Goal: Task Accomplishment & Management: Manage account settings

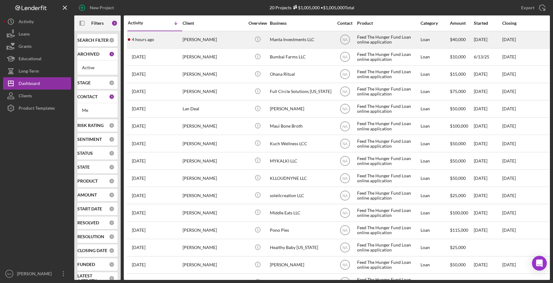
click at [225, 39] on div "[PERSON_NAME]" at bounding box center [213, 40] width 62 height 16
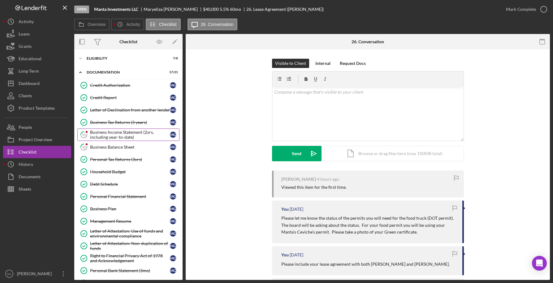
click at [149, 135] on div "Business Income Statement (2yrs, including year-to-date)" at bounding box center [130, 135] width 80 height 10
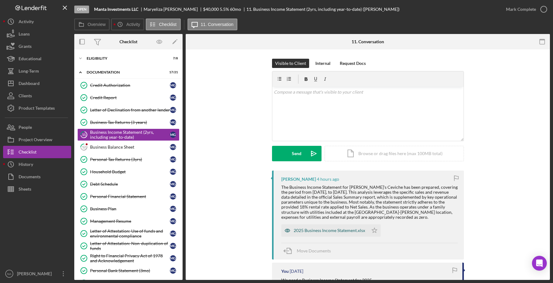
click at [327, 229] on div "2025 Business Income Statement.xlsx" at bounding box center [328, 230] width 71 height 5
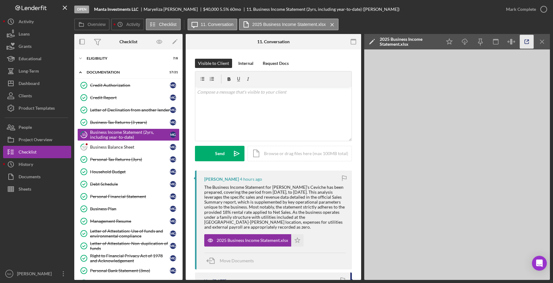
click at [526, 42] on icon "button" at bounding box center [526, 42] width 14 height 14
click at [113, 147] on div "Business Balance Sheet" at bounding box center [130, 147] width 80 height 5
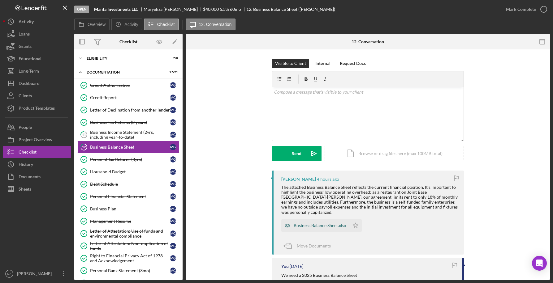
click at [315, 223] on div "Business Balance Sheet.xlsx" at bounding box center [319, 225] width 53 height 5
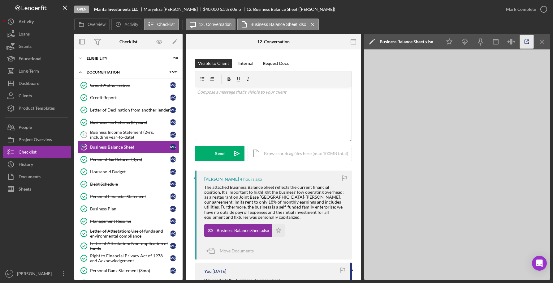
click at [527, 41] on icon "button" at bounding box center [526, 42] width 14 height 14
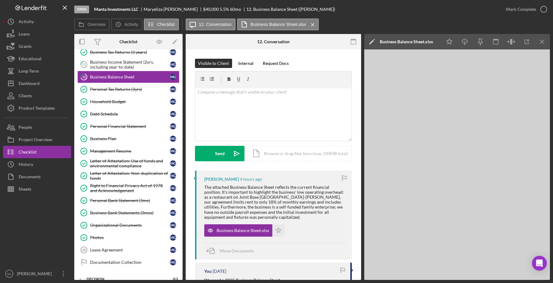
scroll to position [93, 0]
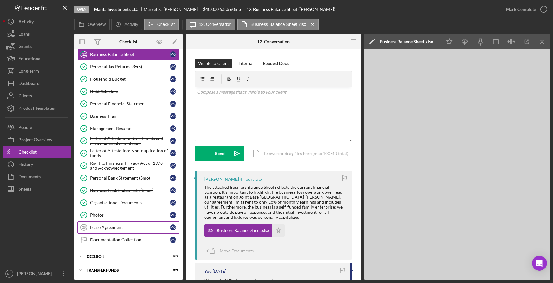
click at [143, 226] on div "Lease Agreement" at bounding box center [130, 227] width 80 height 5
